Goal: Information Seeking & Learning: Understand process/instructions

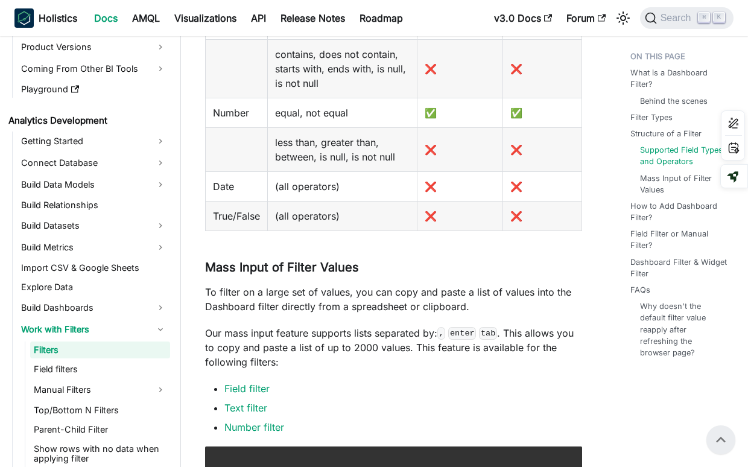
scroll to position [2183, 0]
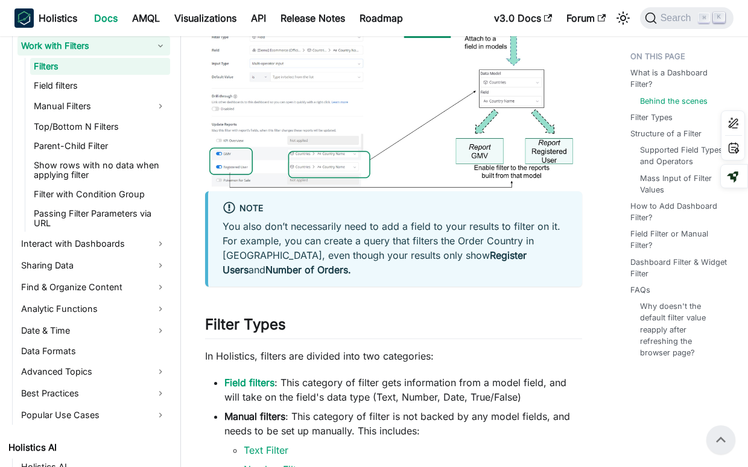
scroll to position [405, 0]
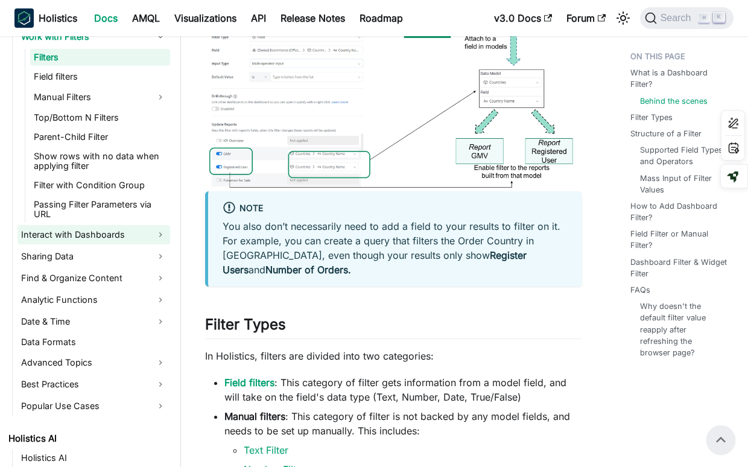
click at [121, 225] on link "Interact with Dashboards" at bounding box center [93, 234] width 153 height 19
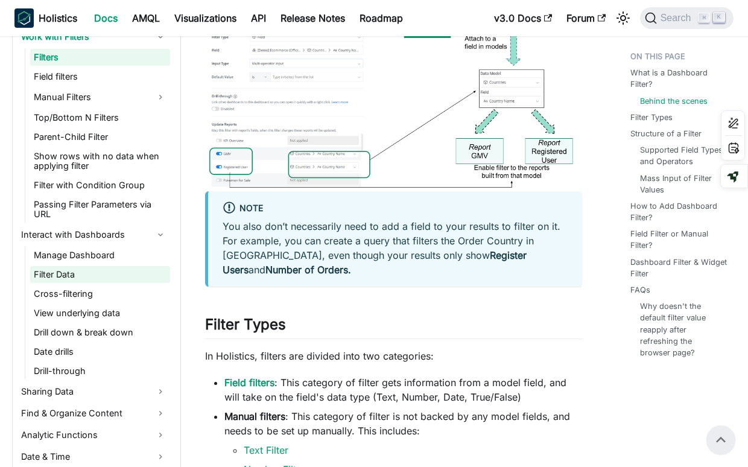
click at [100, 266] on link "Filter Data" at bounding box center [100, 274] width 140 height 17
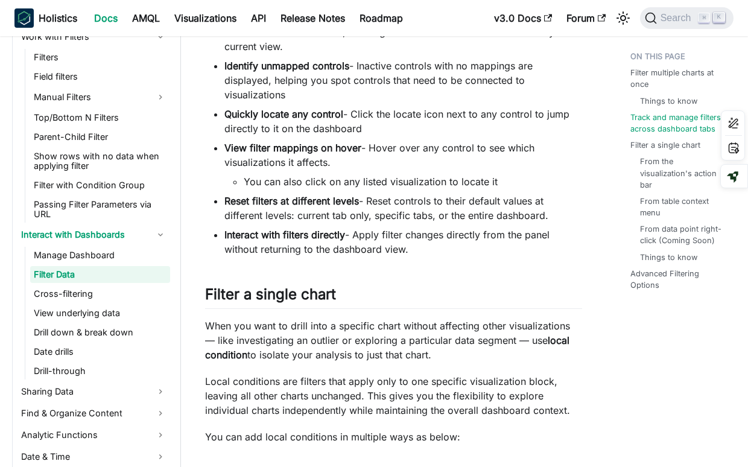
scroll to position [1301, 0]
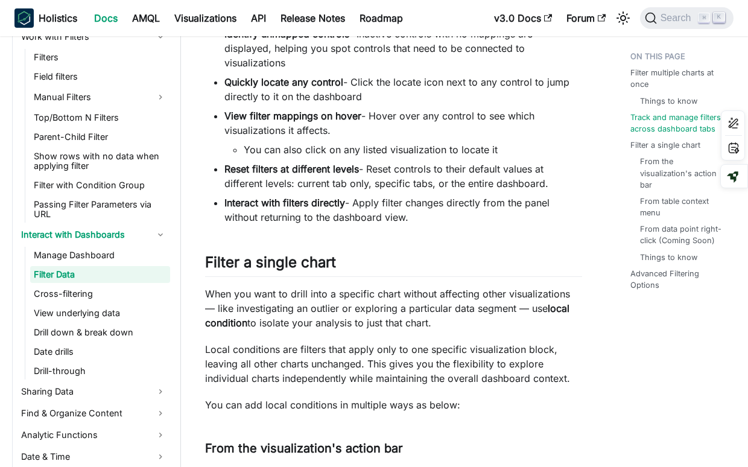
click at [608, 346] on div "Filter multiple charts at once Things to know Track and manage filters across d…" at bounding box center [677, 282] width 142 height 3074
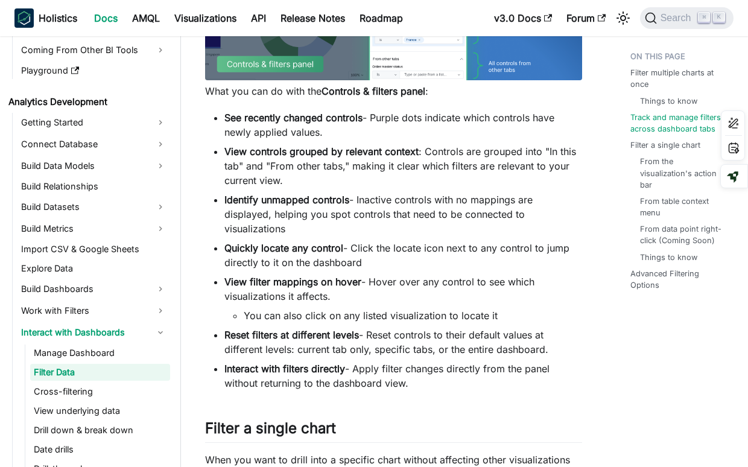
scroll to position [1154, 0]
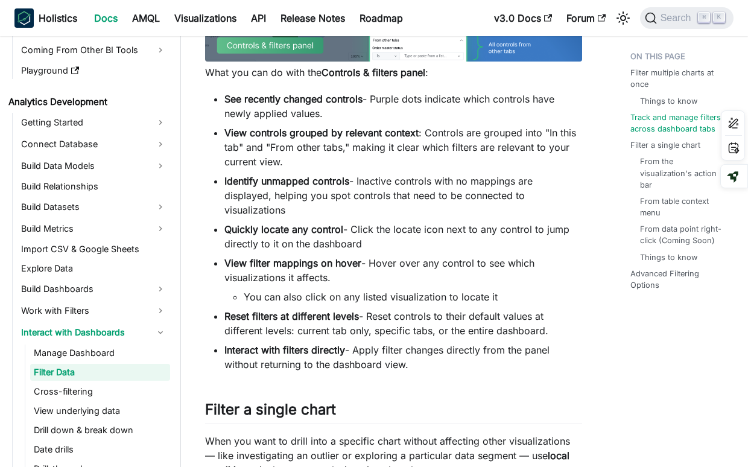
click at [535, 305] on ul "See recently changed controls - Purple dots indicate which controls have newly …" at bounding box center [393, 232] width 377 height 280
